Goal: Task Accomplishment & Management: Manage account settings

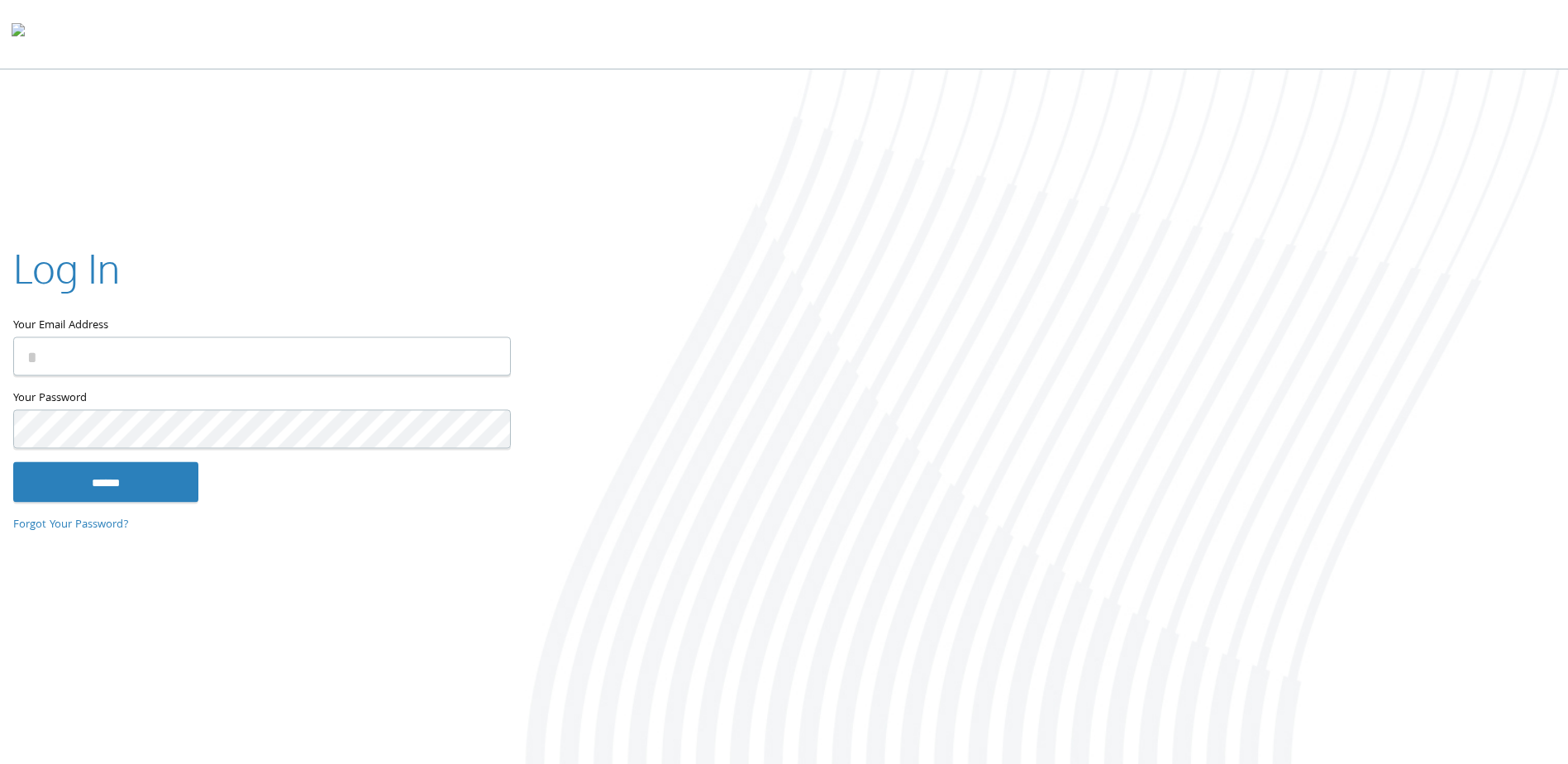
click at [0, 763] on com-1password-button at bounding box center [0, 767] width 0 height 0
click at [161, 347] on input "Your Email Address" at bounding box center [262, 357] width 497 height 39
type input "**********"
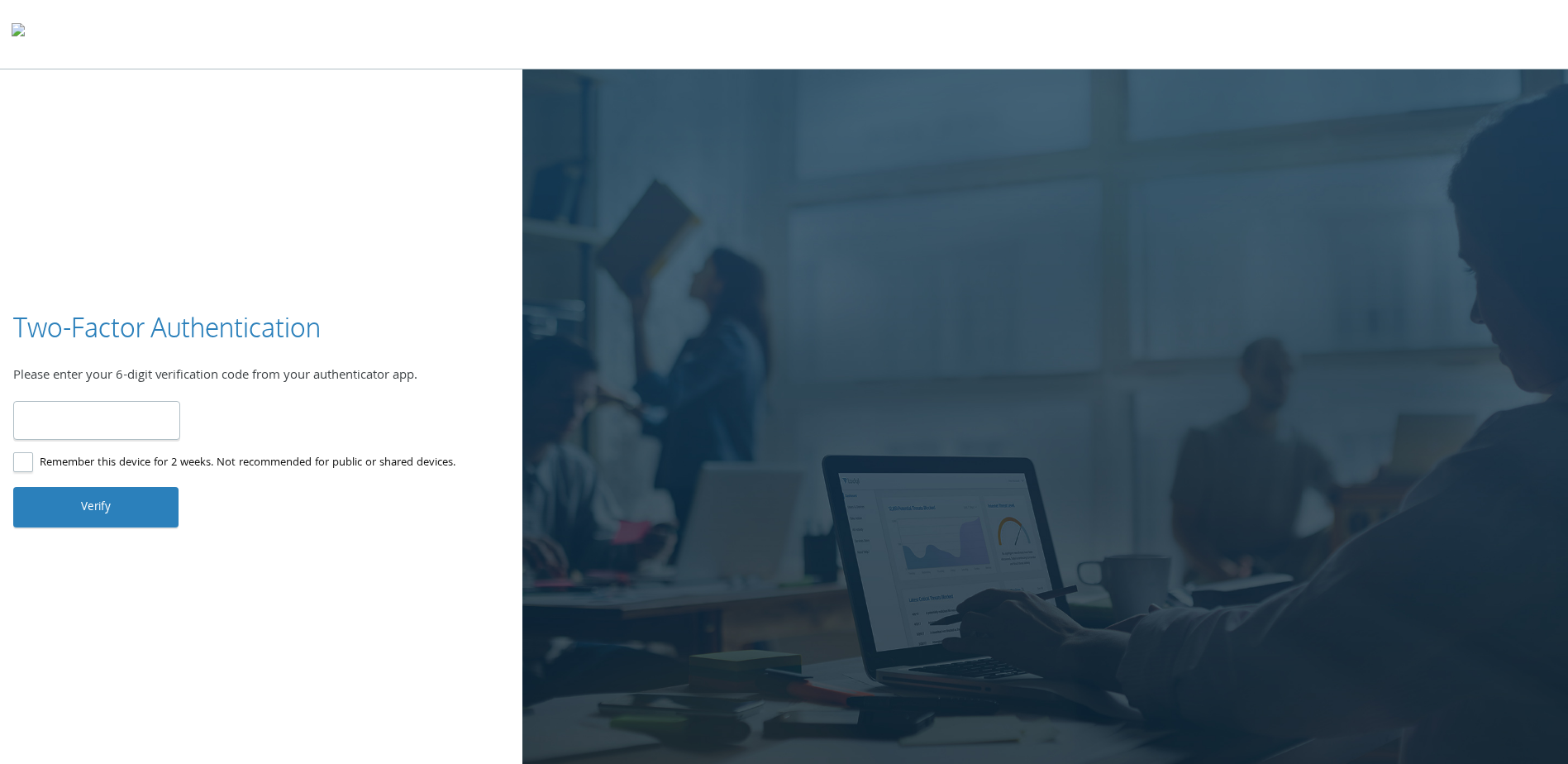
type input "******"
